Goal: Task Accomplishment & Management: Complete application form

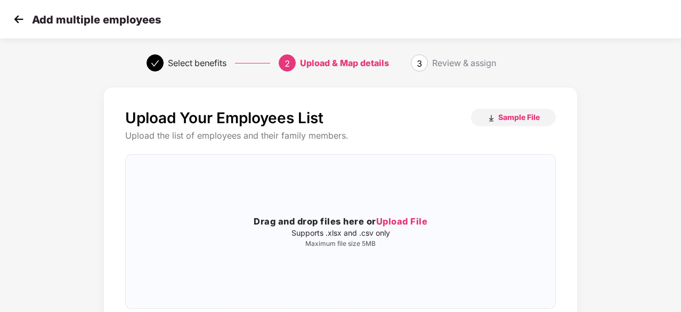
scroll to position [63, 0]
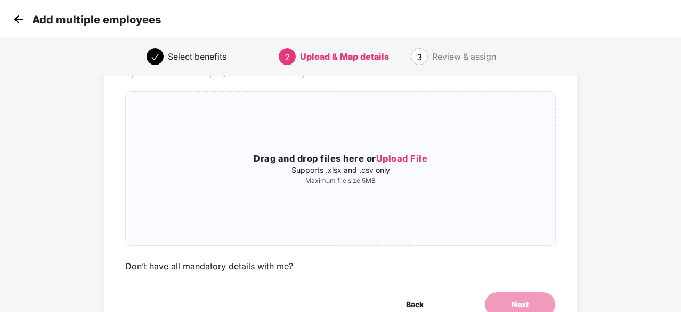
click at [15, 20] on img at bounding box center [19, 19] width 16 height 16
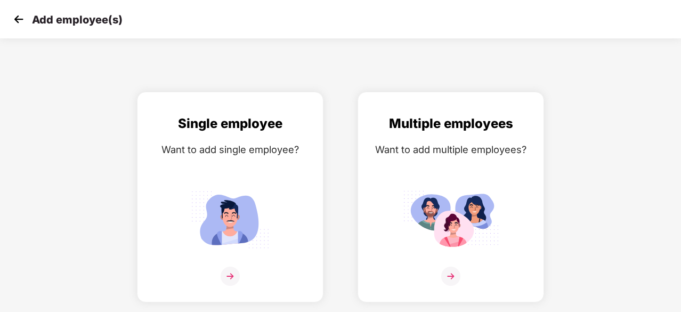
click at [15, 20] on img at bounding box center [19, 19] width 16 height 16
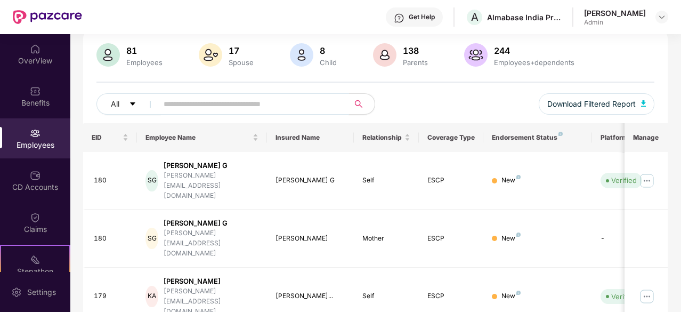
scroll to position [77, 0]
drag, startPoint x: 223, startPoint y: 22, endPoint x: 194, endPoint y: 35, distance: 32.2
click at [223, 22] on div "Get Help A Almabase [GEOGRAPHIC_DATA] Private Limited [PERSON_NAME] Admin" at bounding box center [375, 17] width 586 height 34
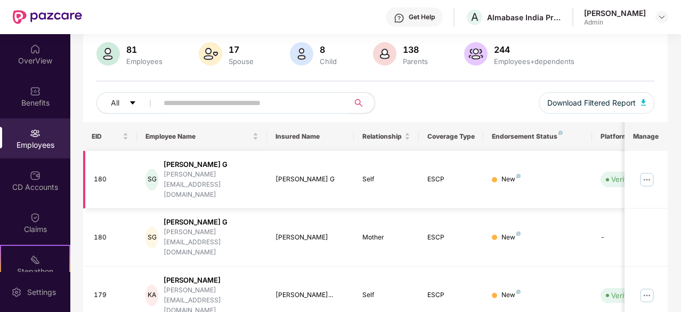
scroll to position [0, 0]
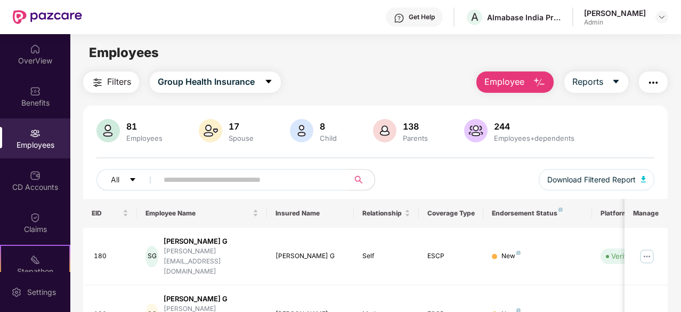
click at [514, 83] on span "Employee" at bounding box center [505, 81] width 40 height 13
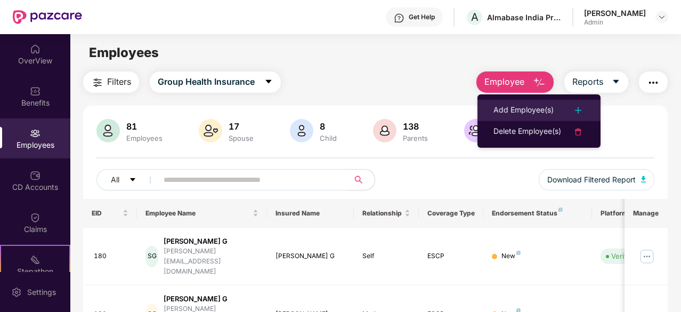
click at [538, 106] on div "Add Employee(s)" at bounding box center [524, 110] width 60 height 13
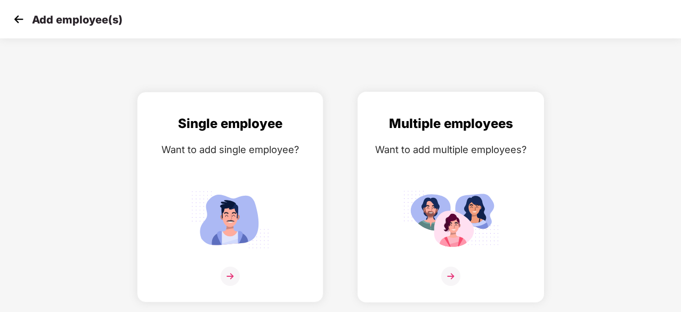
click at [470, 137] on div "Multiple employees Want to add multiple employees?" at bounding box center [451, 207] width 164 height 186
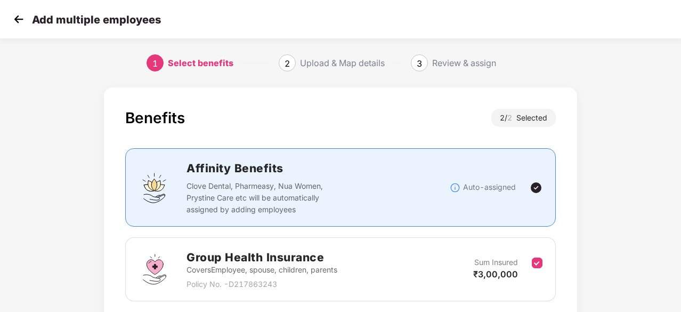
scroll to position [156, 0]
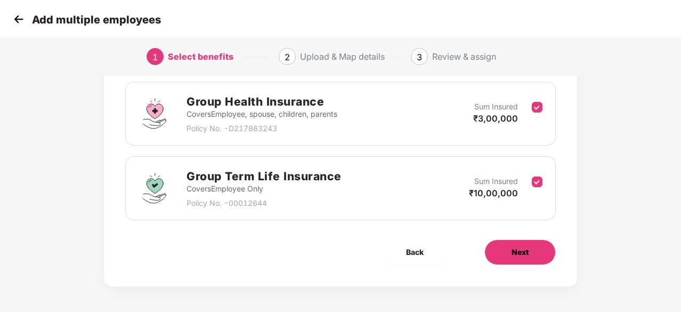
click at [506, 251] on button "Next" at bounding box center [520, 252] width 71 height 26
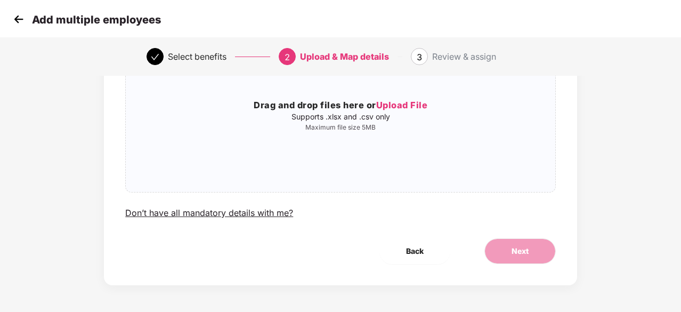
scroll to position [0, 0]
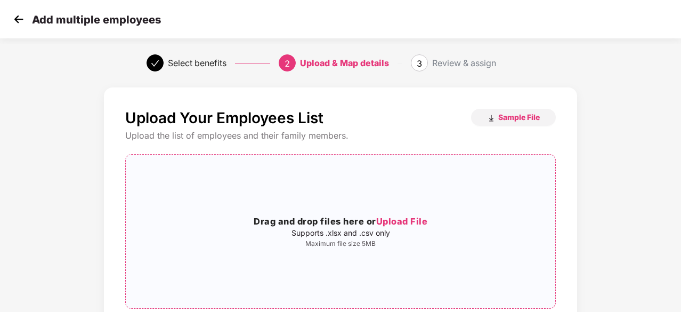
click at [413, 219] on span "Upload File" at bounding box center [402, 221] width 52 height 11
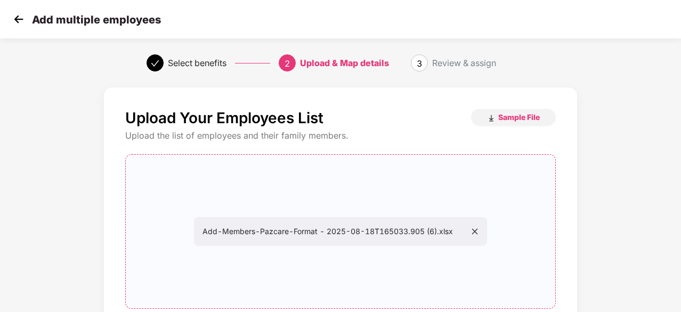
scroll to position [116, 0]
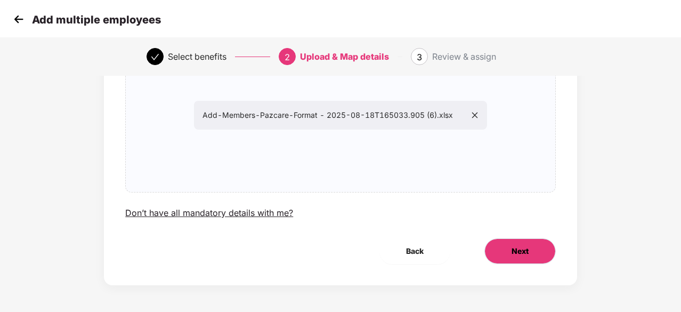
click at [520, 255] on span "Next" at bounding box center [520, 251] width 17 height 12
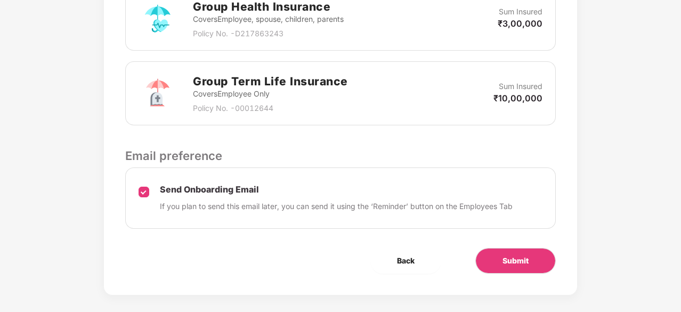
scroll to position [367, 0]
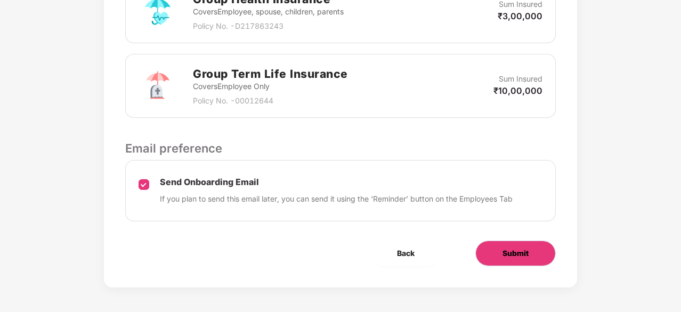
click at [523, 247] on span "Submit" at bounding box center [516, 253] width 26 height 12
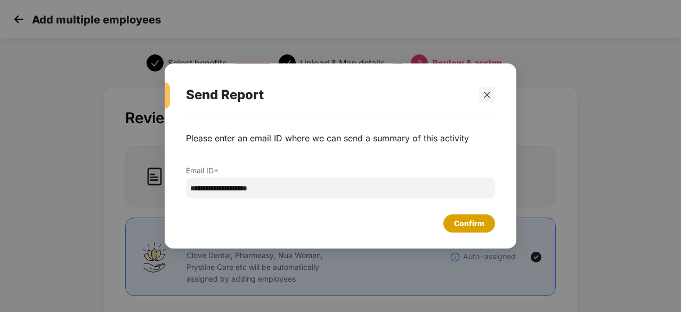
click at [481, 223] on div "Confirm" at bounding box center [469, 224] width 30 height 12
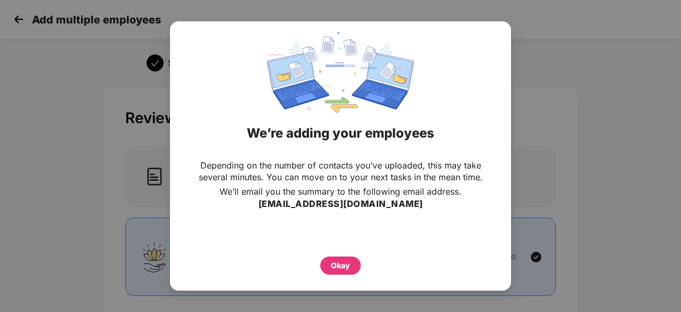
scroll to position [25, 0]
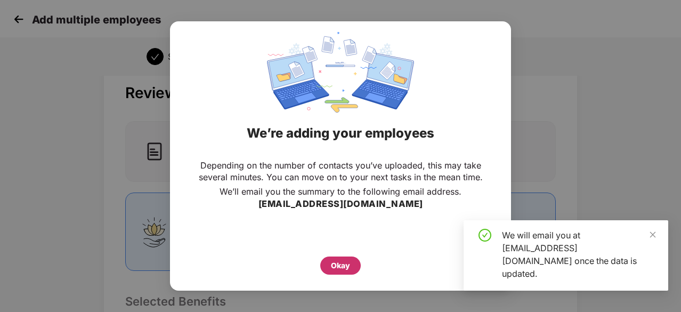
click at [329, 263] on div "Okay" at bounding box center [340, 265] width 41 height 18
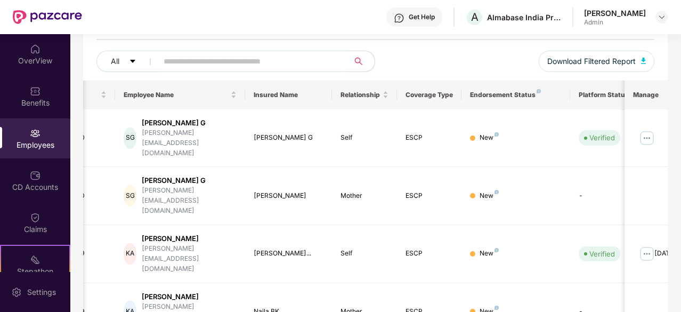
scroll to position [0, 21]
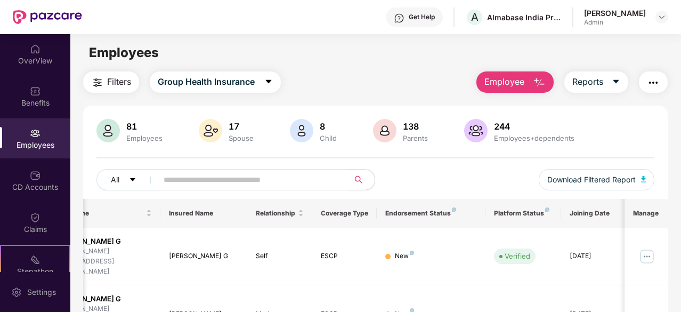
click at [531, 84] on button "Employee" at bounding box center [515, 81] width 77 height 21
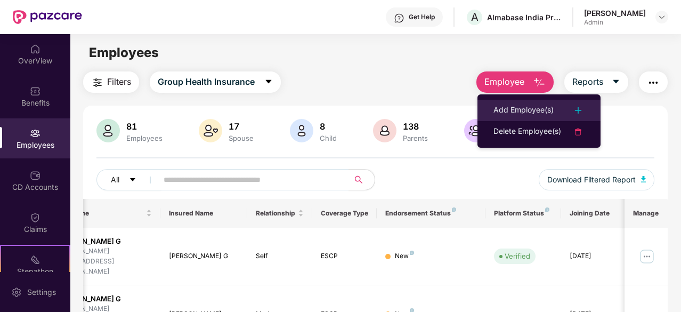
click at [522, 109] on div "Add Employee(s)" at bounding box center [524, 110] width 60 height 13
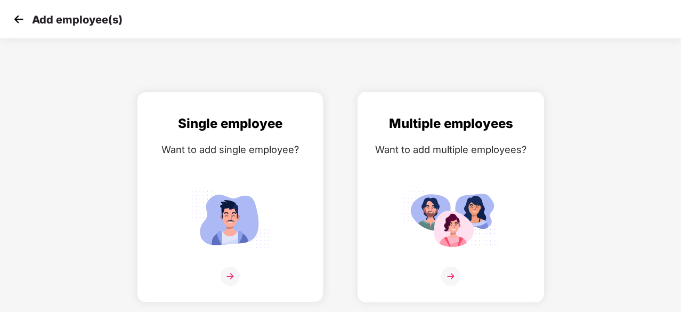
click at [478, 176] on div "Multiple employees Want to add multiple employees?" at bounding box center [451, 207] width 164 height 186
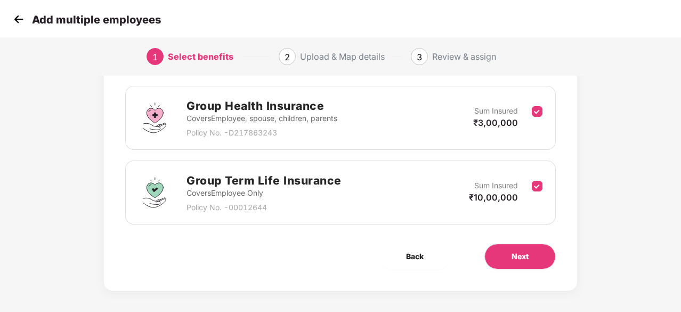
scroll to position [156, 0]
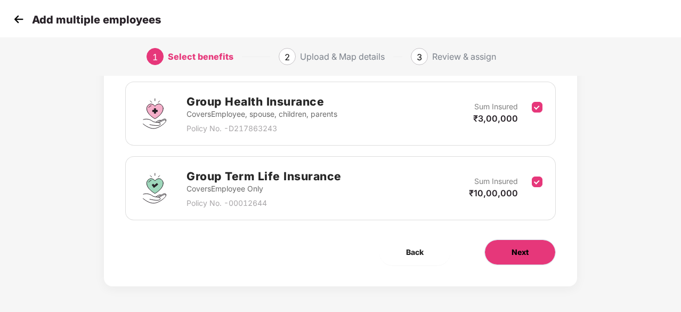
click at [506, 243] on button "Next" at bounding box center [520, 252] width 71 height 26
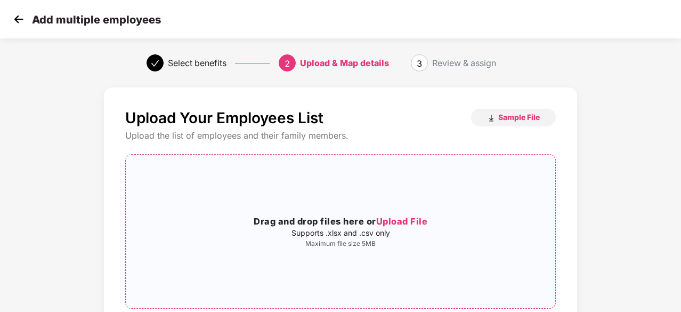
scroll to position [17, 0]
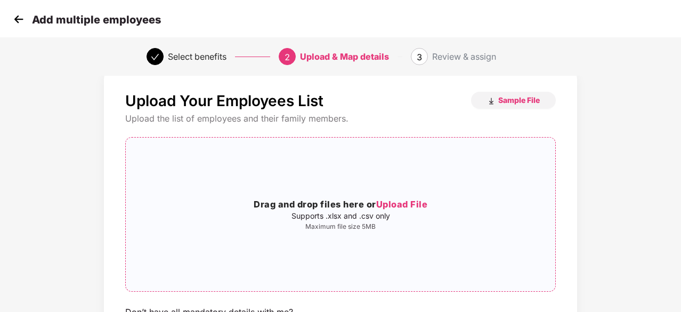
click at [401, 205] on span "Upload File" at bounding box center [402, 204] width 52 height 11
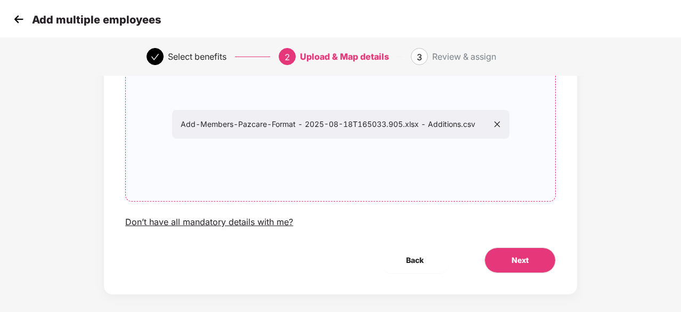
scroll to position [109, 0]
